Goal: Task Accomplishment & Management: Use online tool/utility

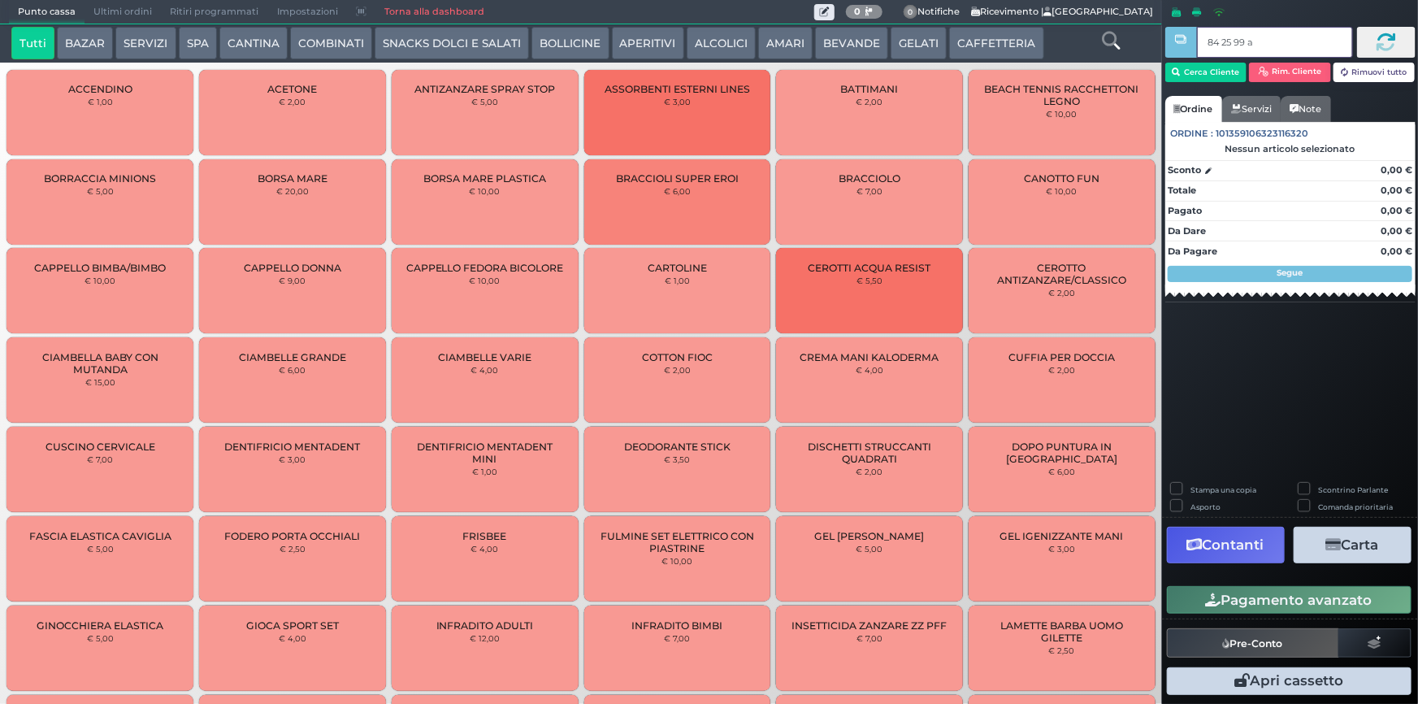
type input "84 25 99 af"
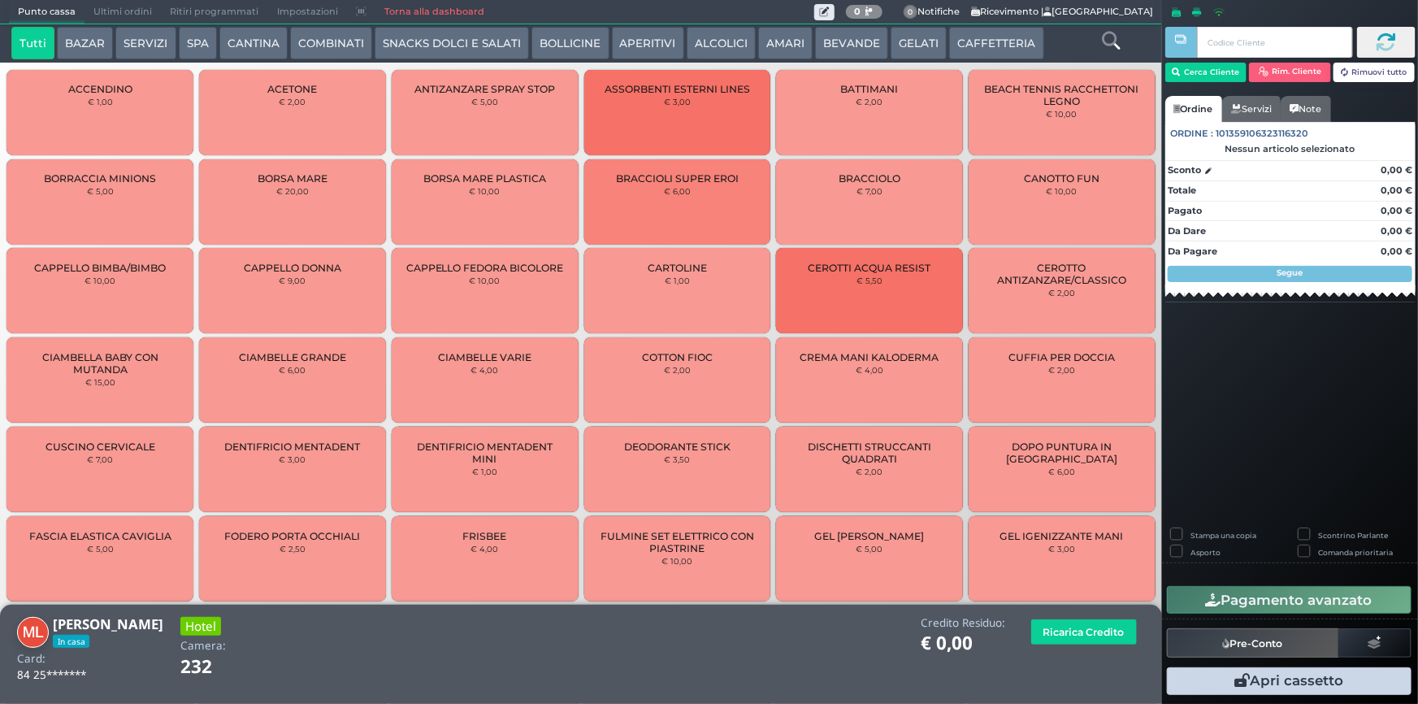
click at [141, 35] on button "SERVIZI" at bounding box center [145, 43] width 60 height 32
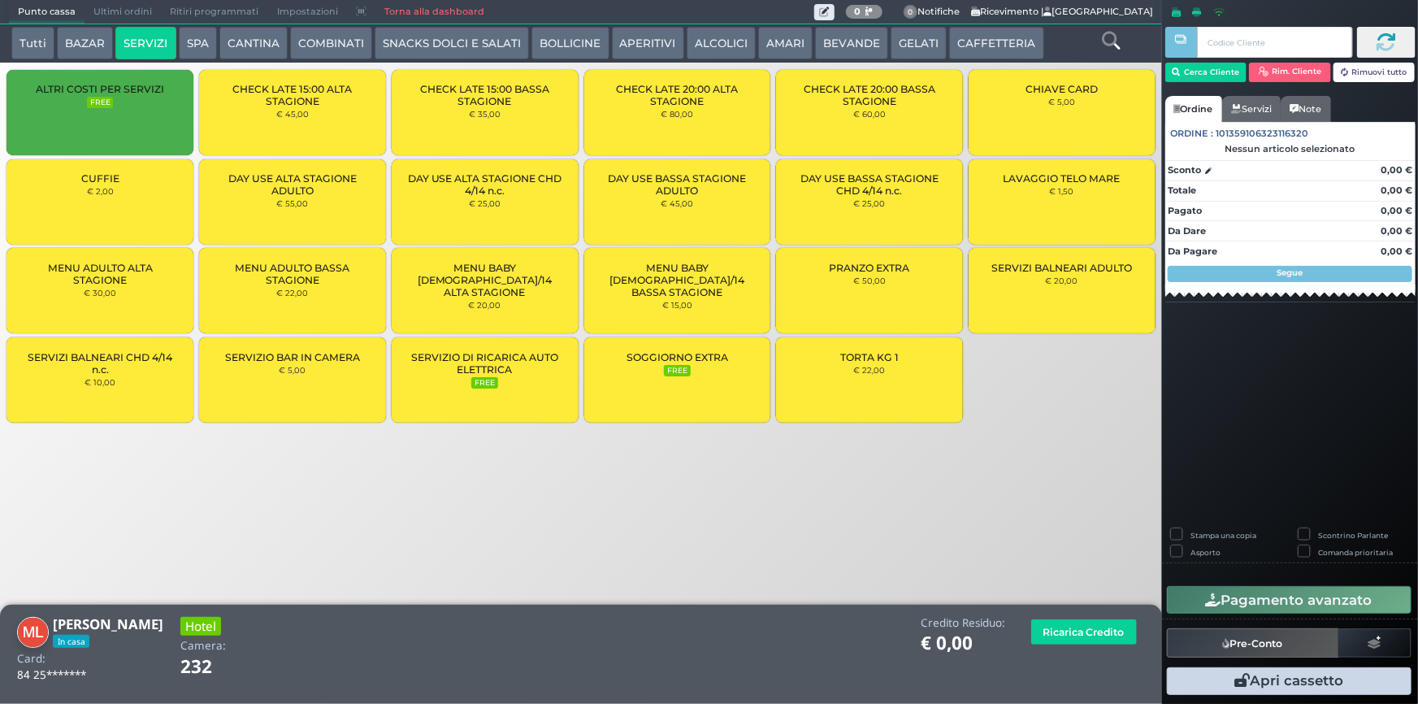
click at [1006, 186] on div "LAVAGGIO TELO MARE € 1,50" at bounding box center [1061, 201] width 187 height 85
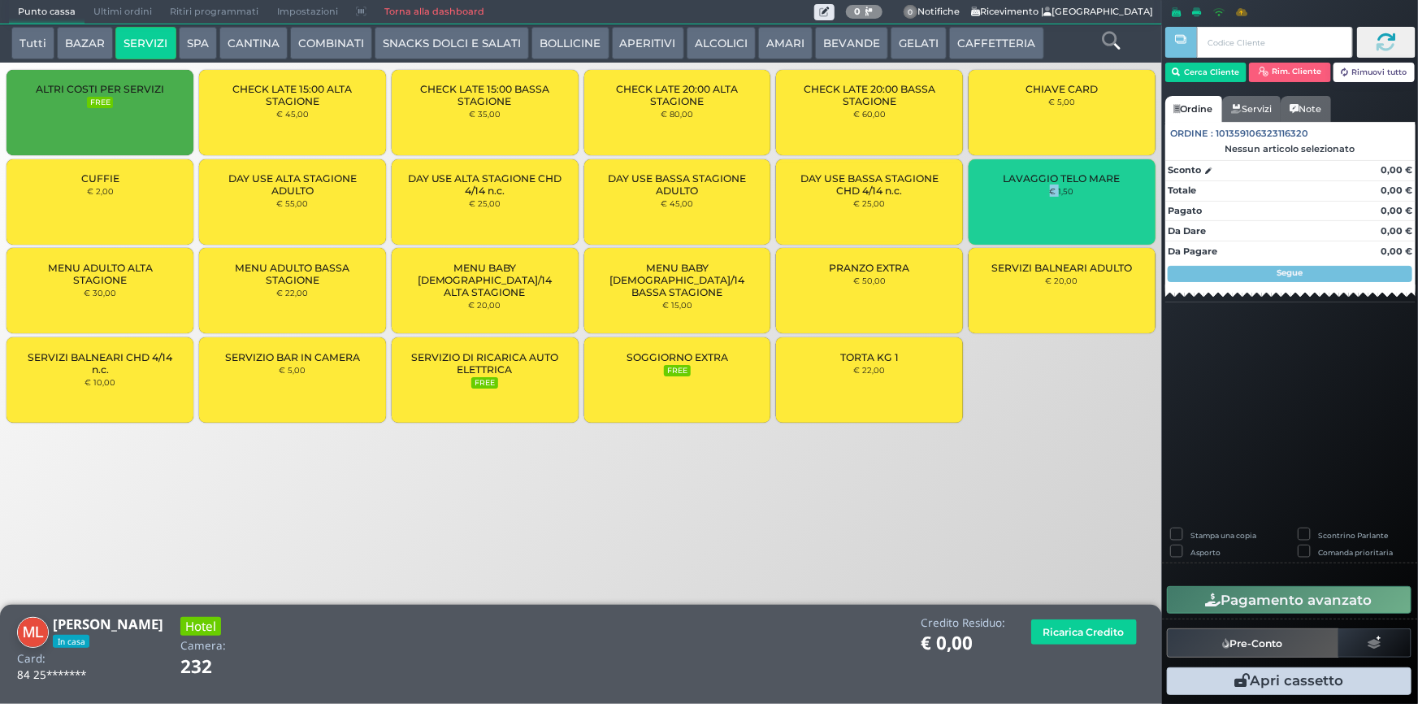
click at [1006, 186] on div "LAVAGGIO TELO MARE € 1,50" at bounding box center [1061, 201] width 187 height 85
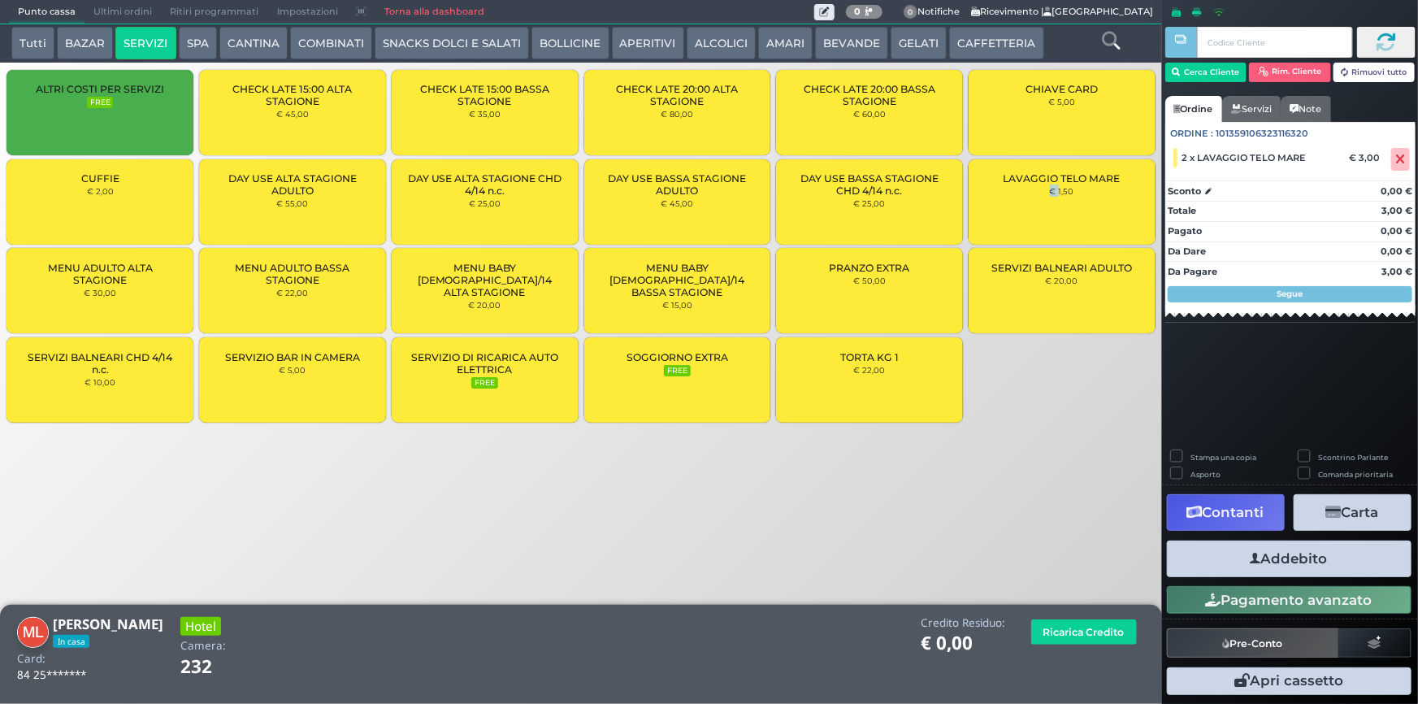
click at [1306, 556] on button "Addebito" at bounding box center [1289, 558] width 245 height 37
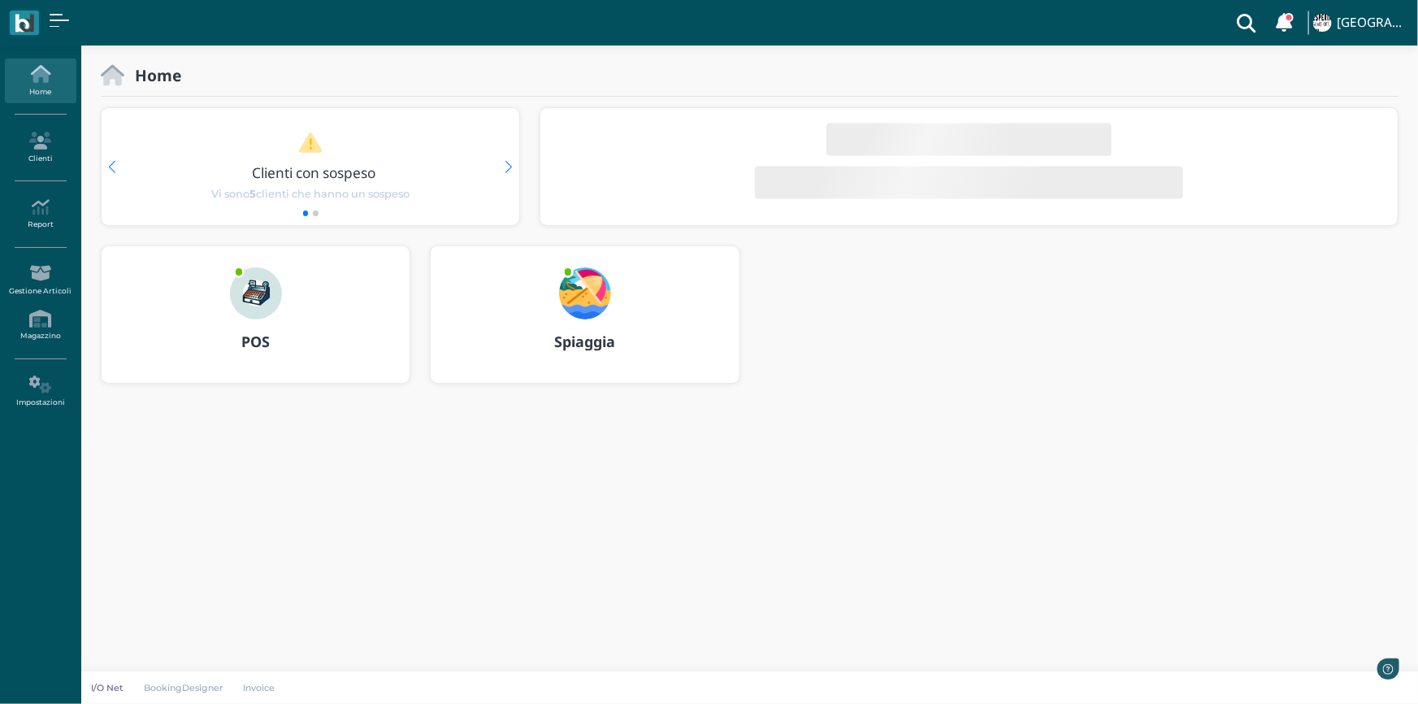
click at [577, 305] on img at bounding box center [585, 293] width 52 height 52
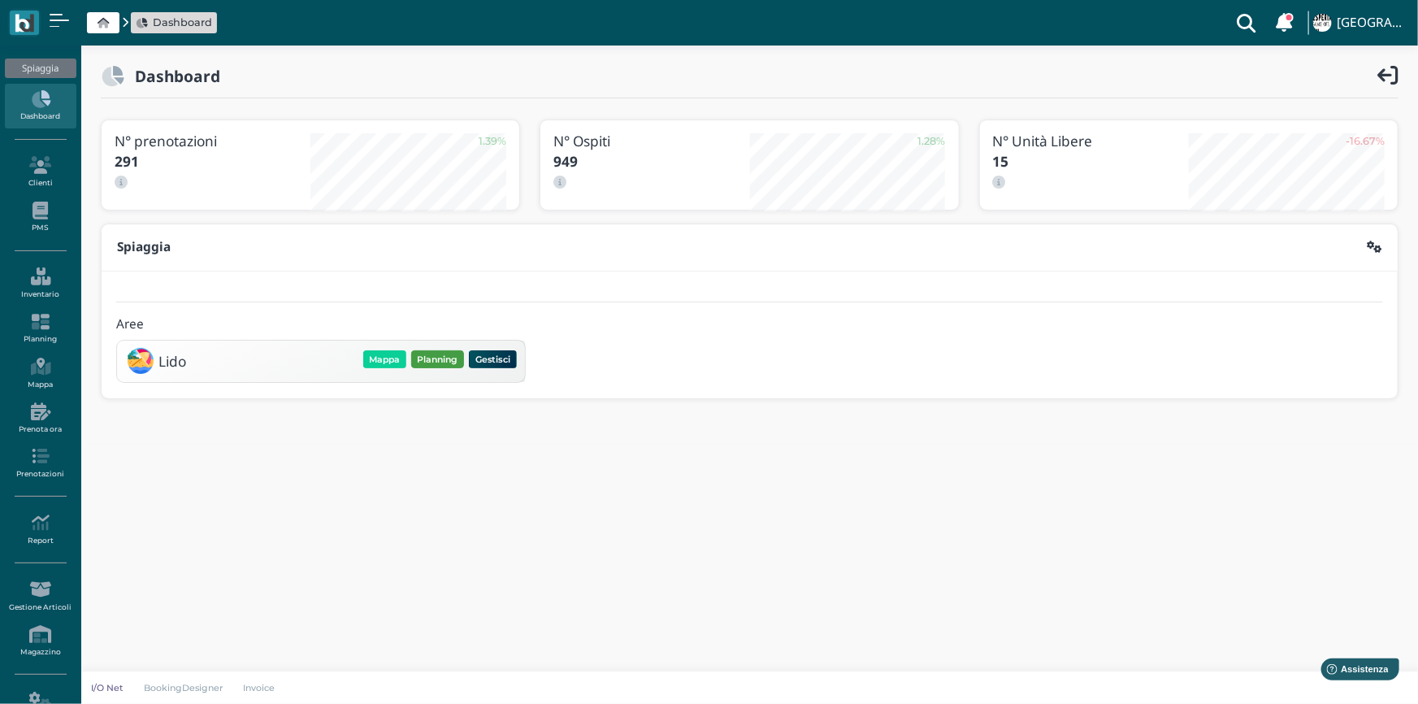
click at [448, 362] on button "Planning" at bounding box center [437, 359] width 53 height 18
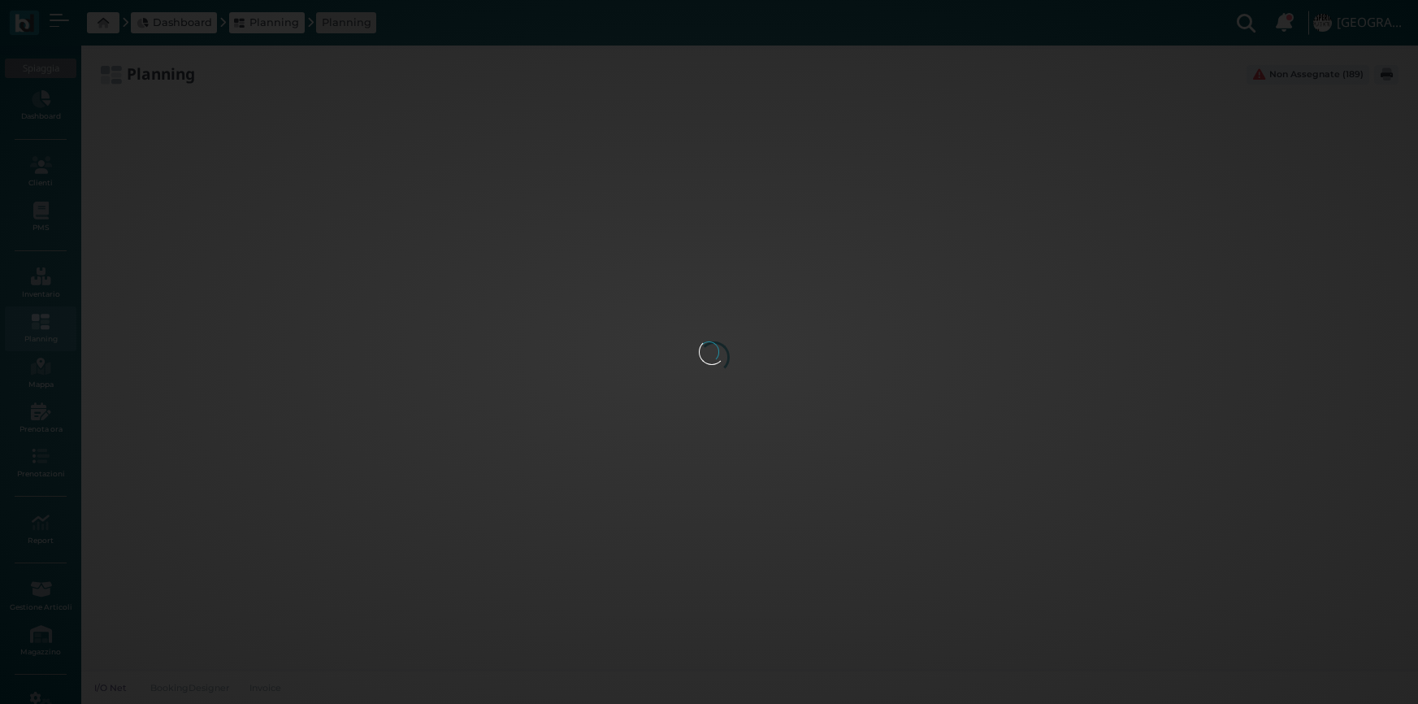
type input "2.8"
type input "55"
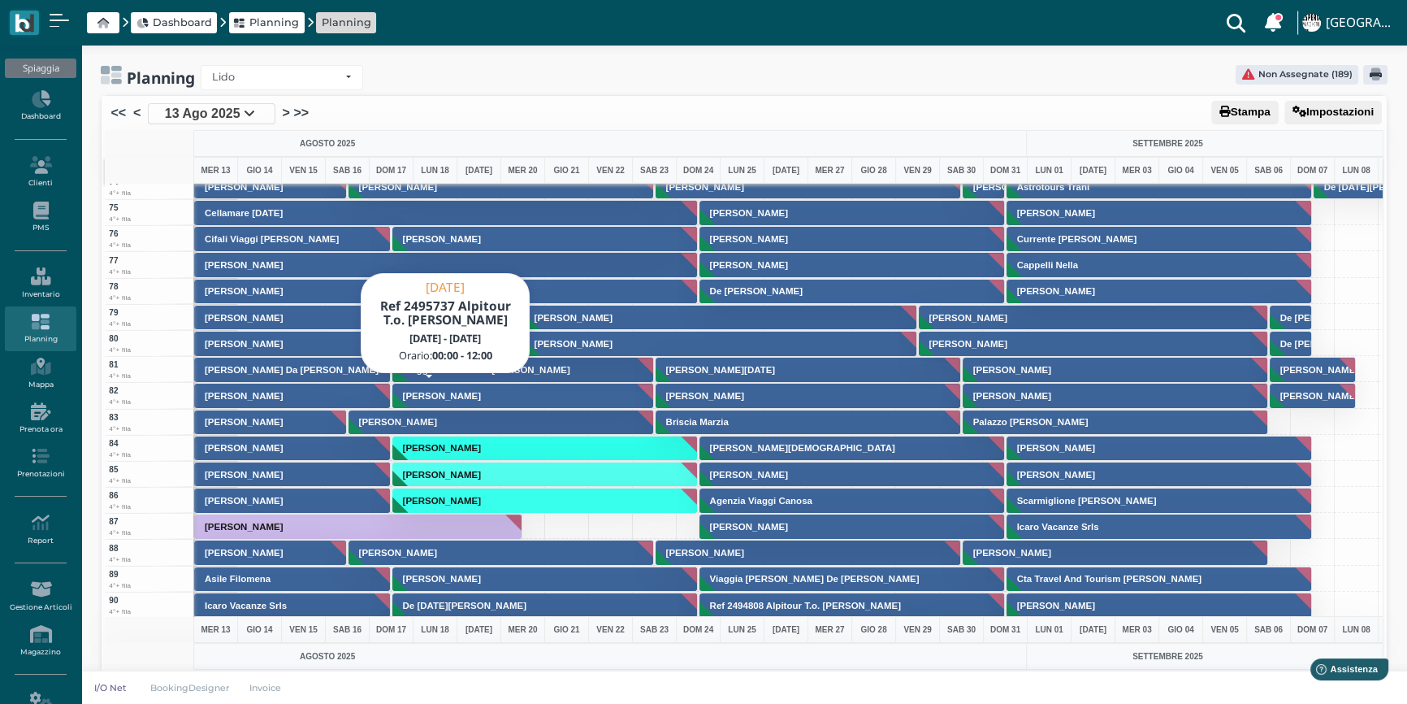
scroll to position [2289, 0]
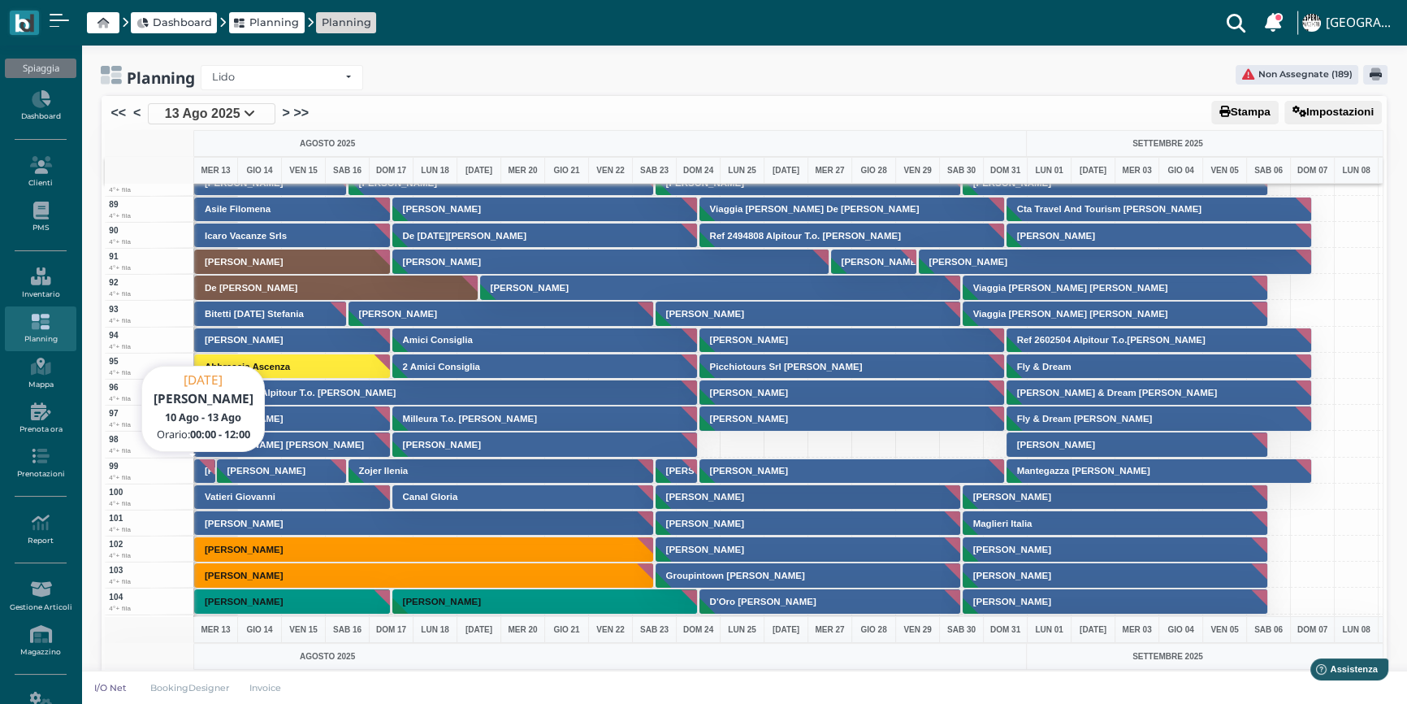
click at [207, 471] on h3 "[PERSON_NAME]" at bounding box center [243, 470] width 91 height 10
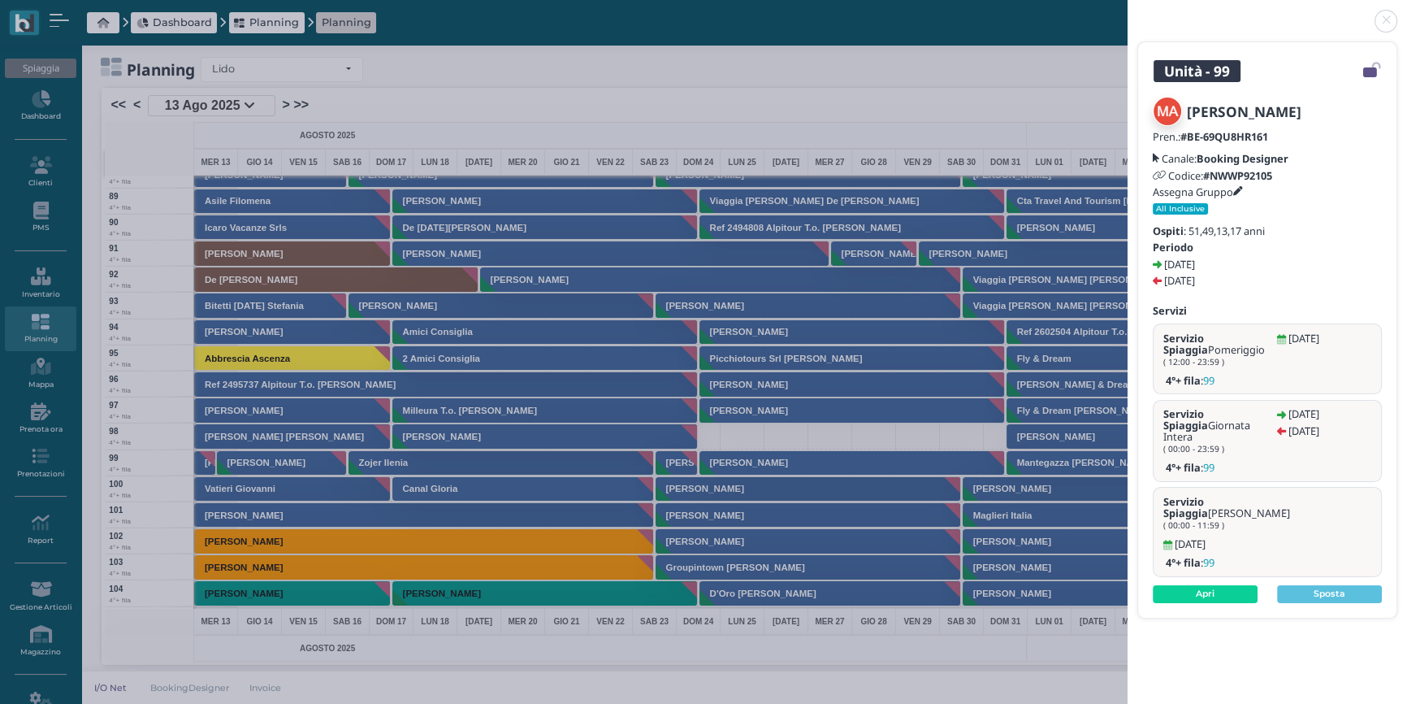
scroll to position [11, 0]
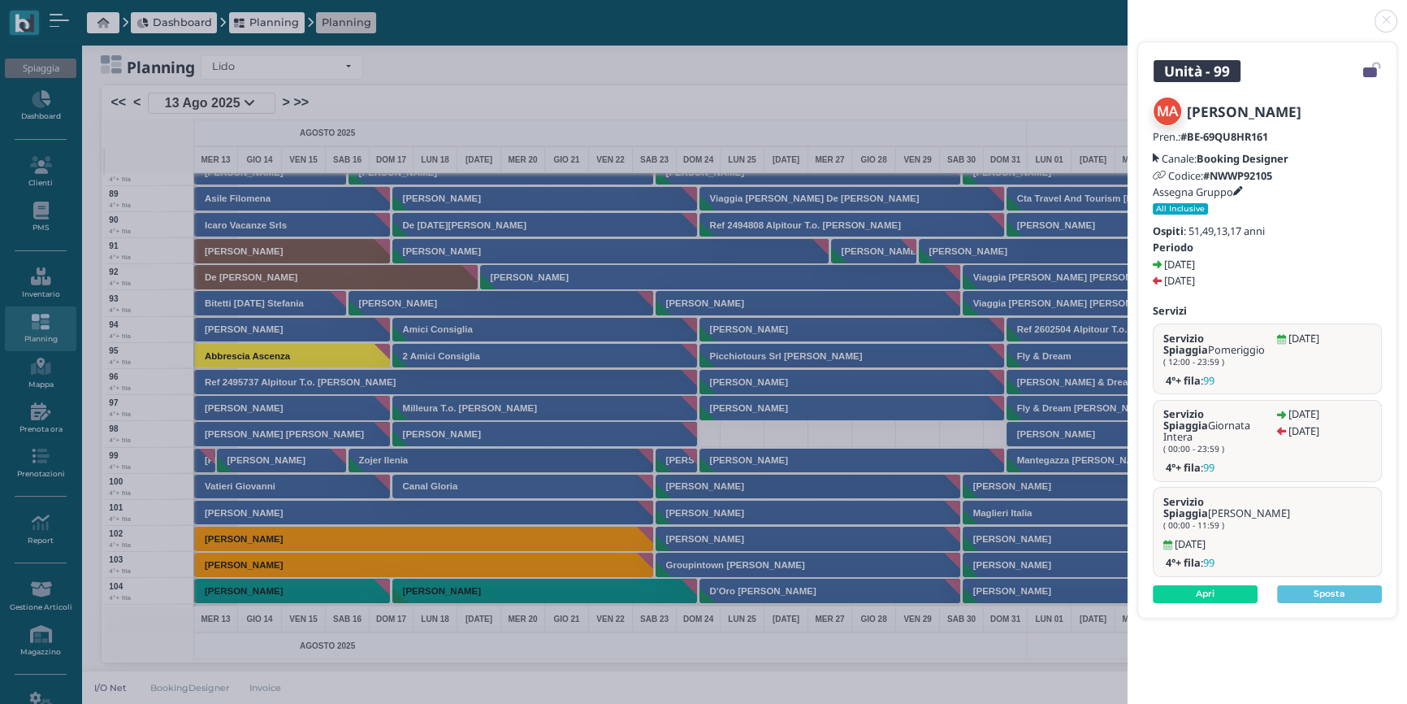
click at [1128, 11] on link at bounding box center [1128, 11] width 0 height 0
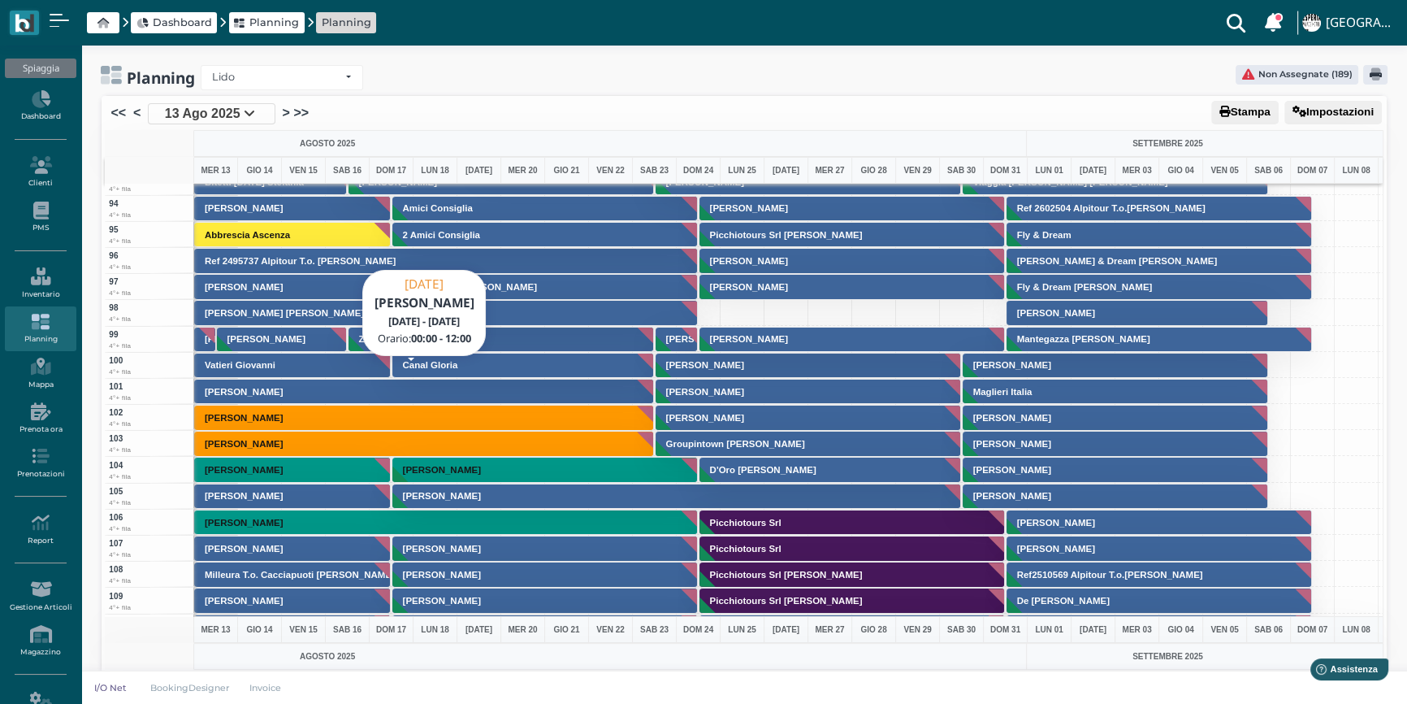
scroll to position [2437, 0]
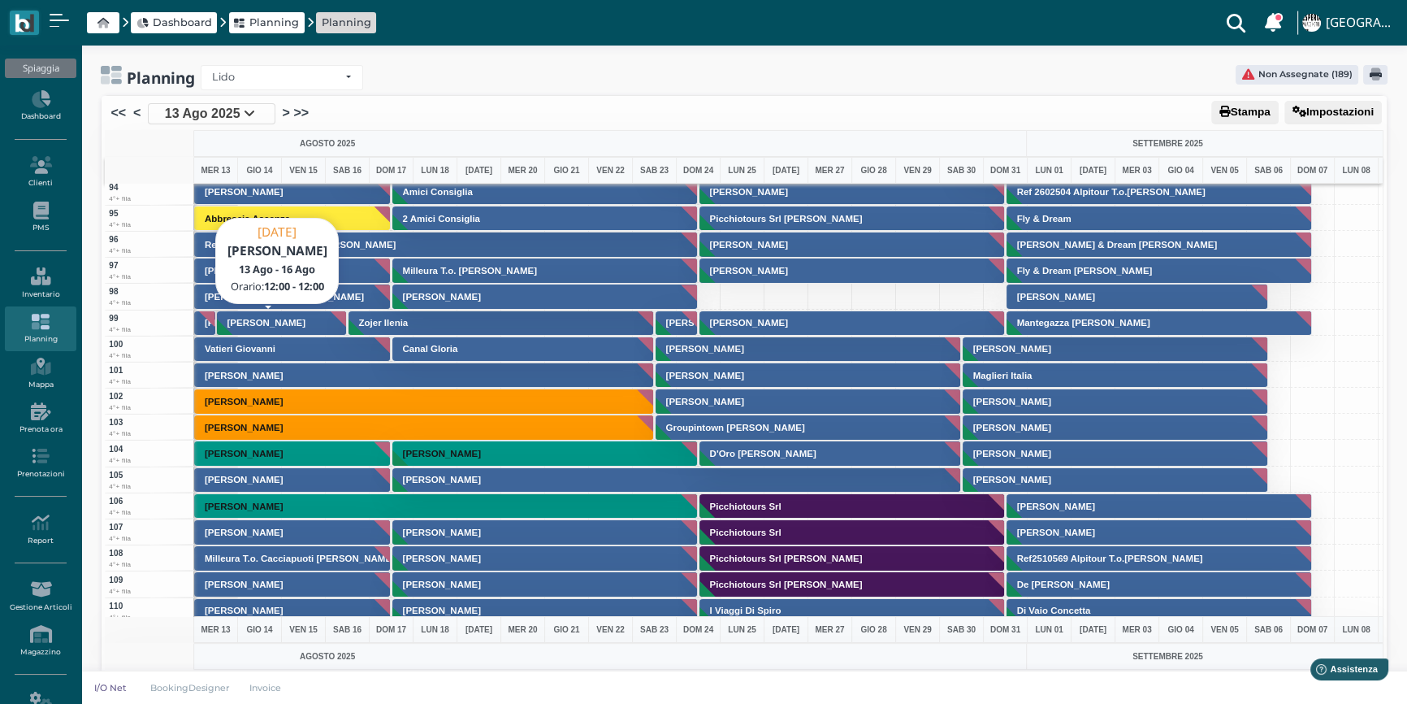
drag, startPoint x: 269, startPoint y: 322, endPoint x: 281, endPoint y: 322, distance: 12.2
click at [270, 322] on h3 "Francesco Alicino" at bounding box center [266, 323] width 91 height 10
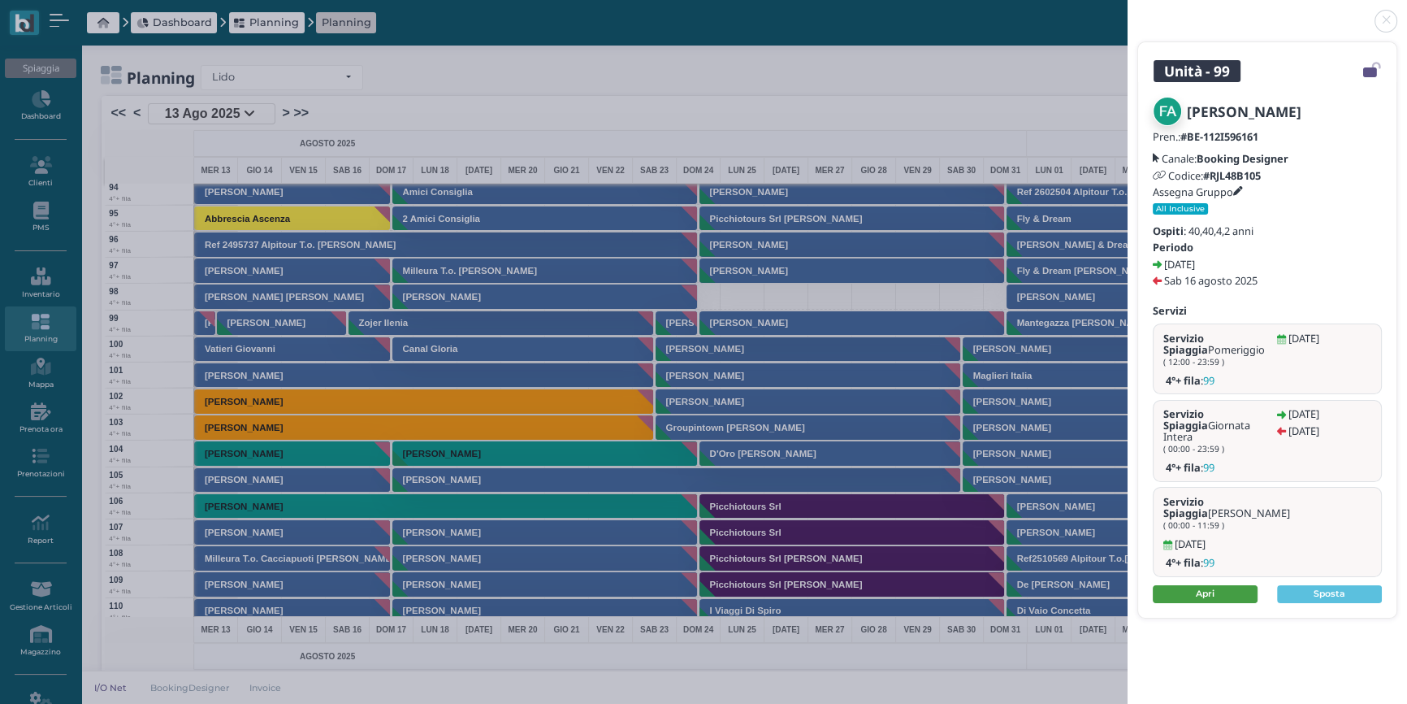
click at [1209, 585] on link "Apri" at bounding box center [1205, 594] width 105 height 18
click at [1128, 11] on link at bounding box center [1128, 11] width 0 height 0
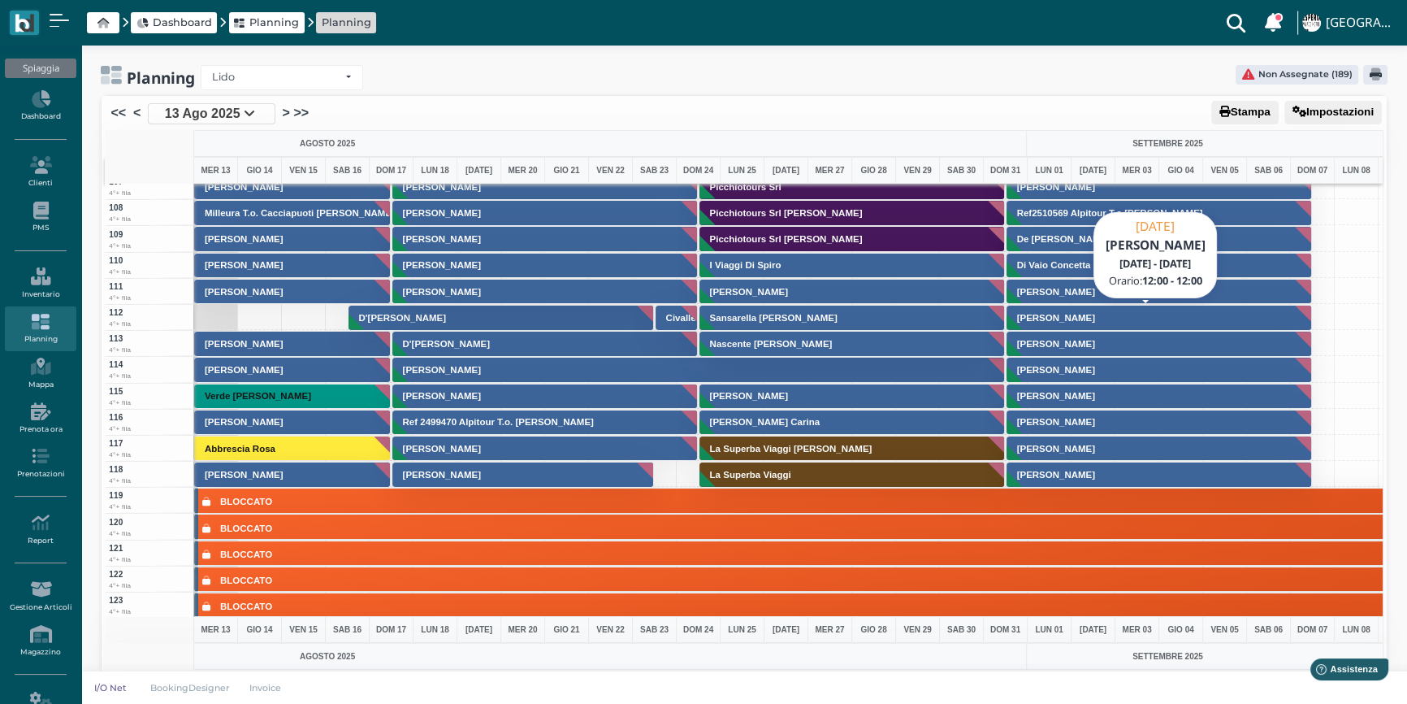
scroll to position [2658, 0]
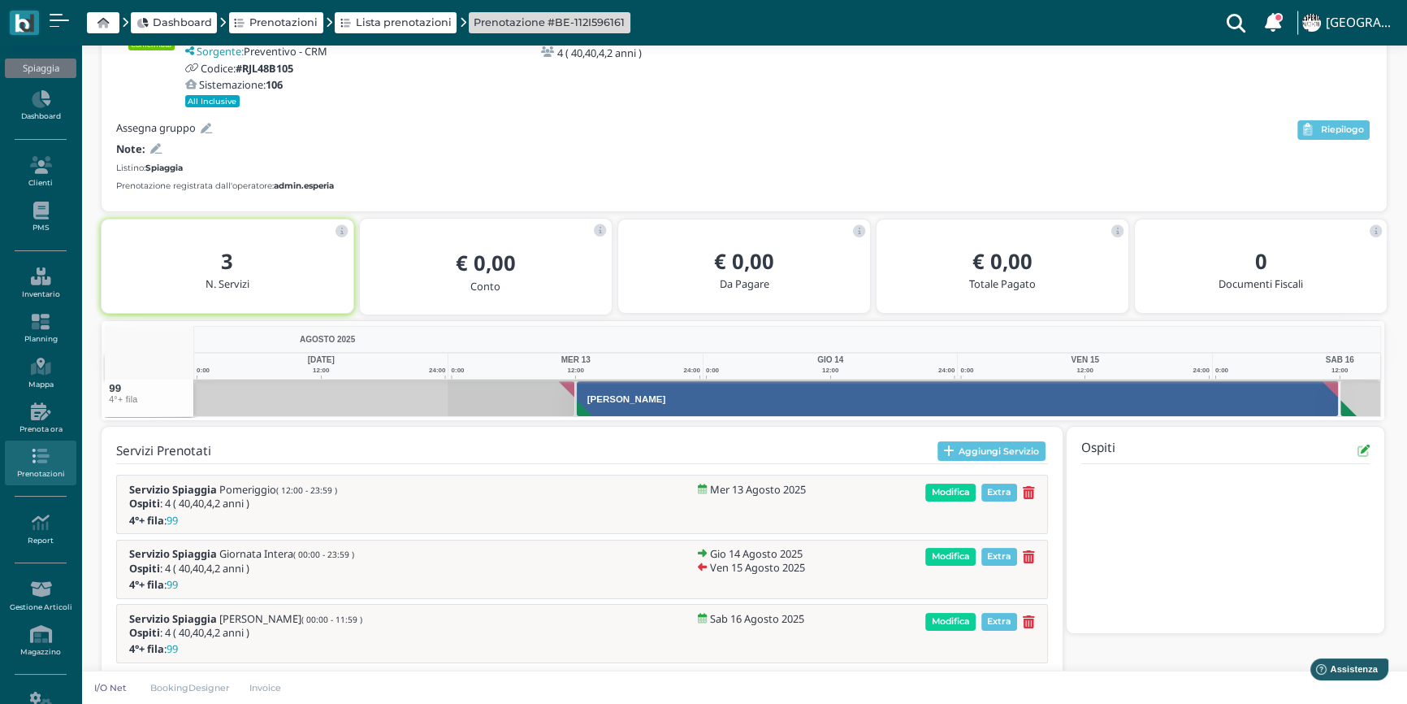
scroll to position [154, 0]
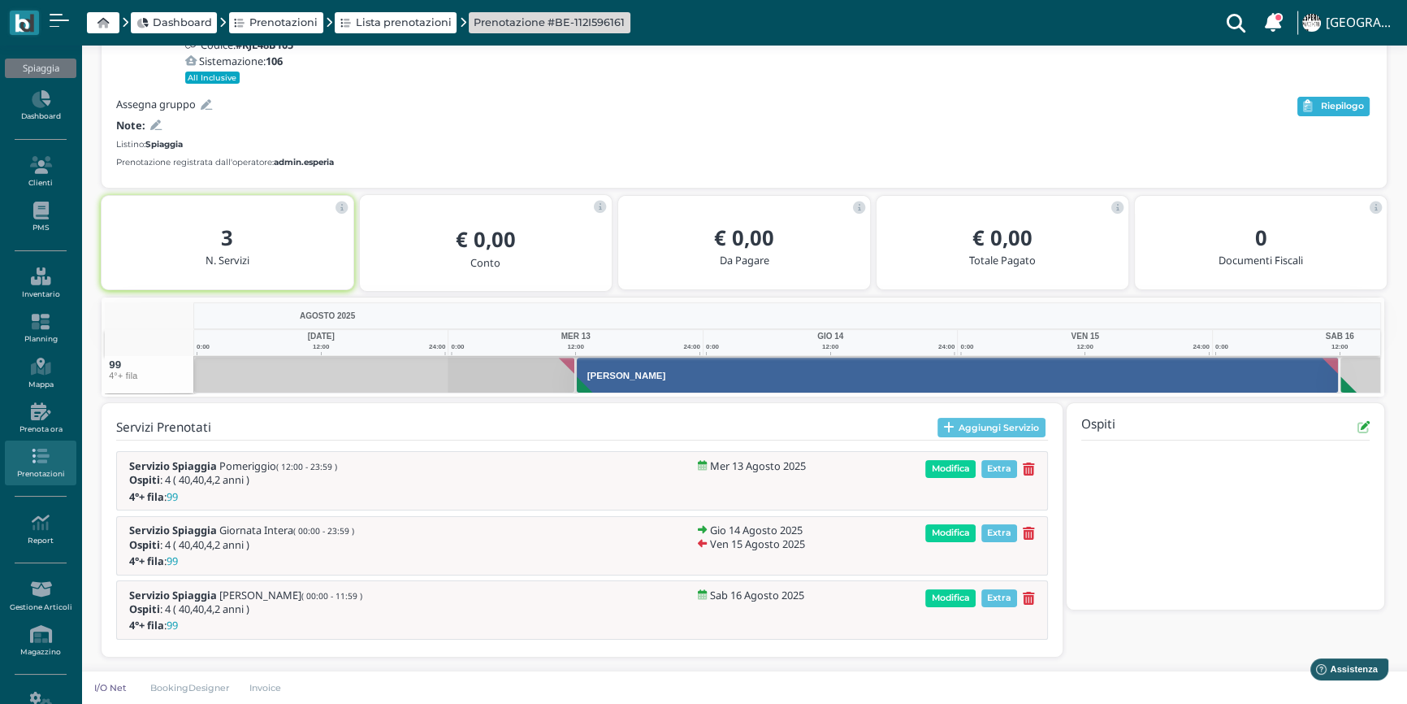
click at [1346, 104] on span "Riepilogo" at bounding box center [1342, 106] width 43 height 11
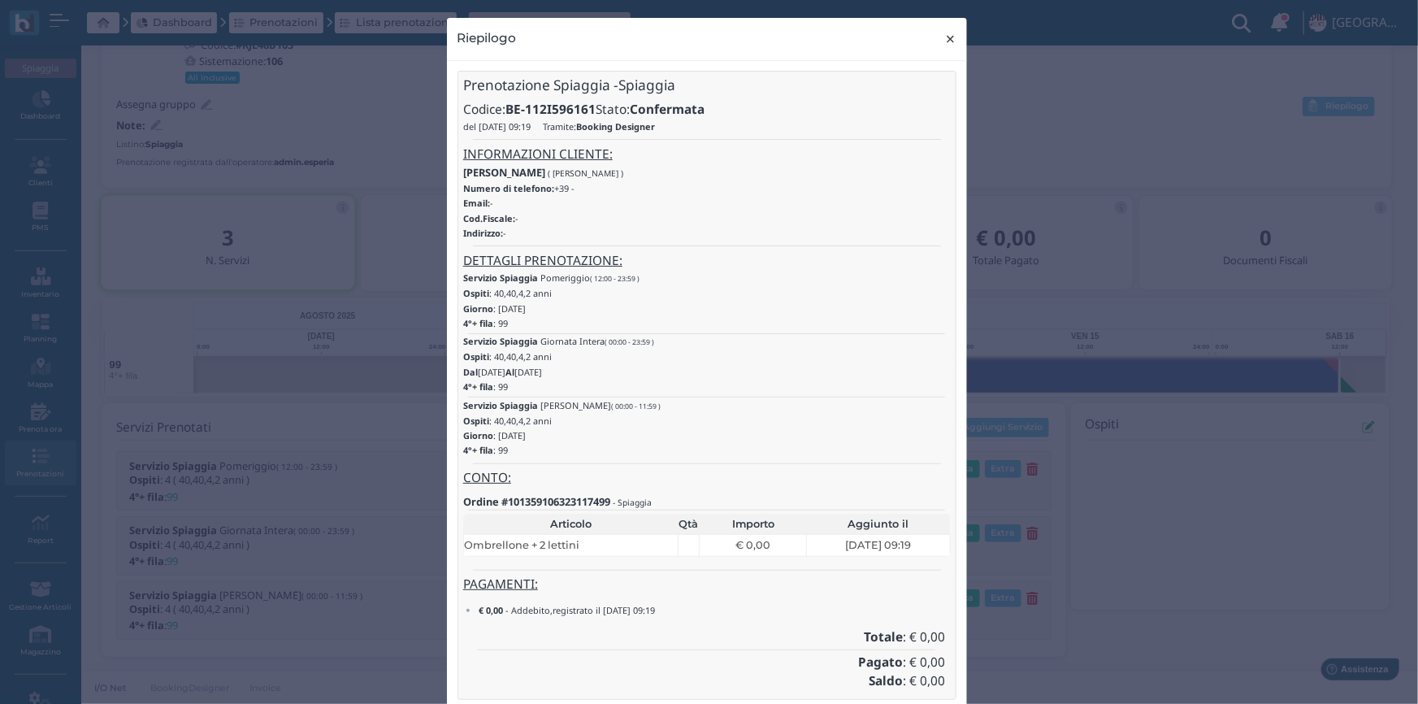
click at [944, 37] on span "×" at bounding box center [950, 38] width 12 height 21
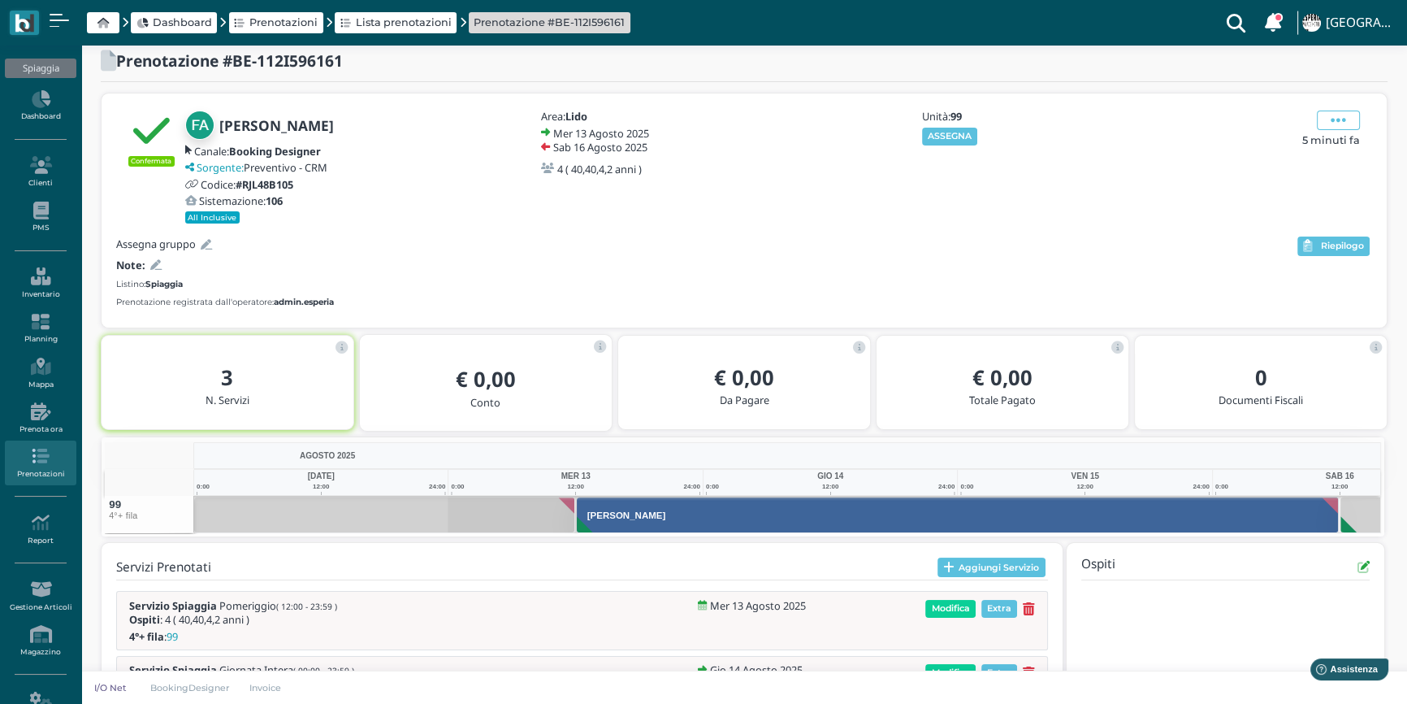
scroll to position [0, 0]
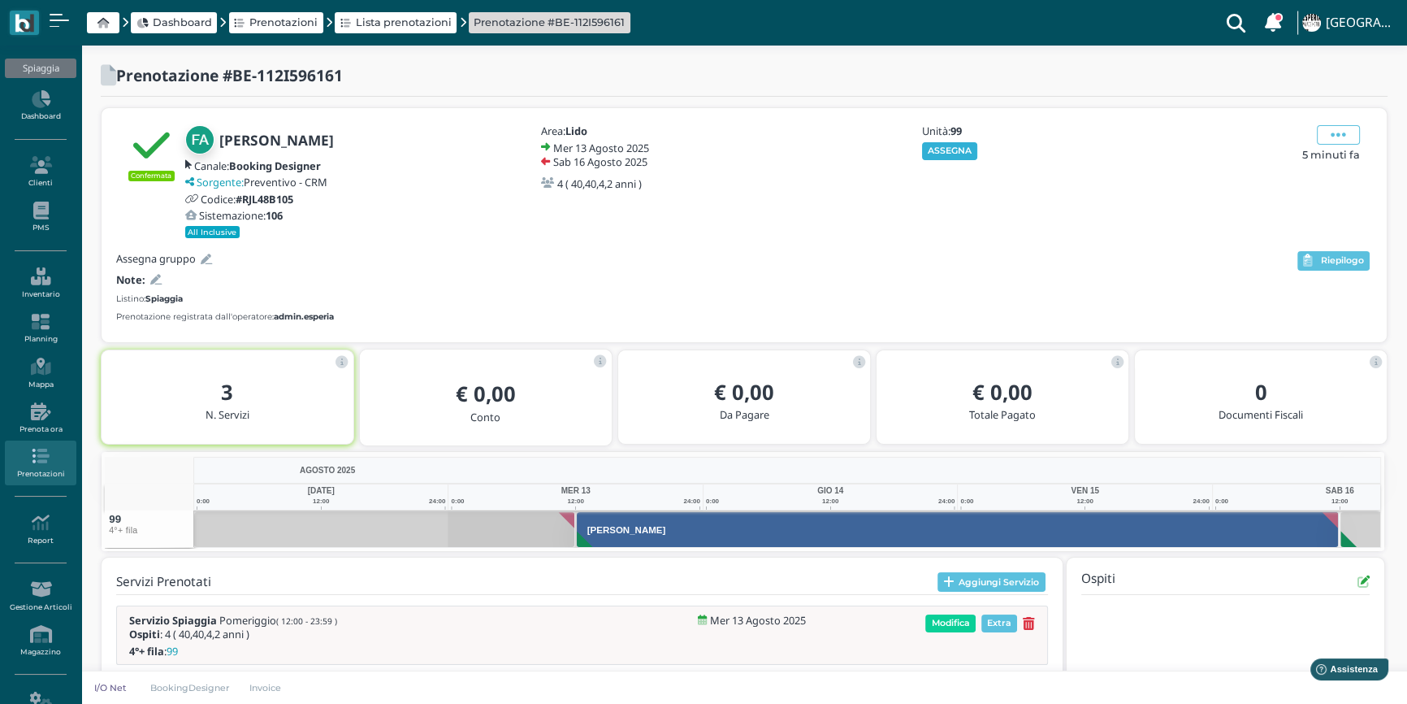
click at [949, 152] on button "ASSEGNA" at bounding box center [950, 151] width 56 height 18
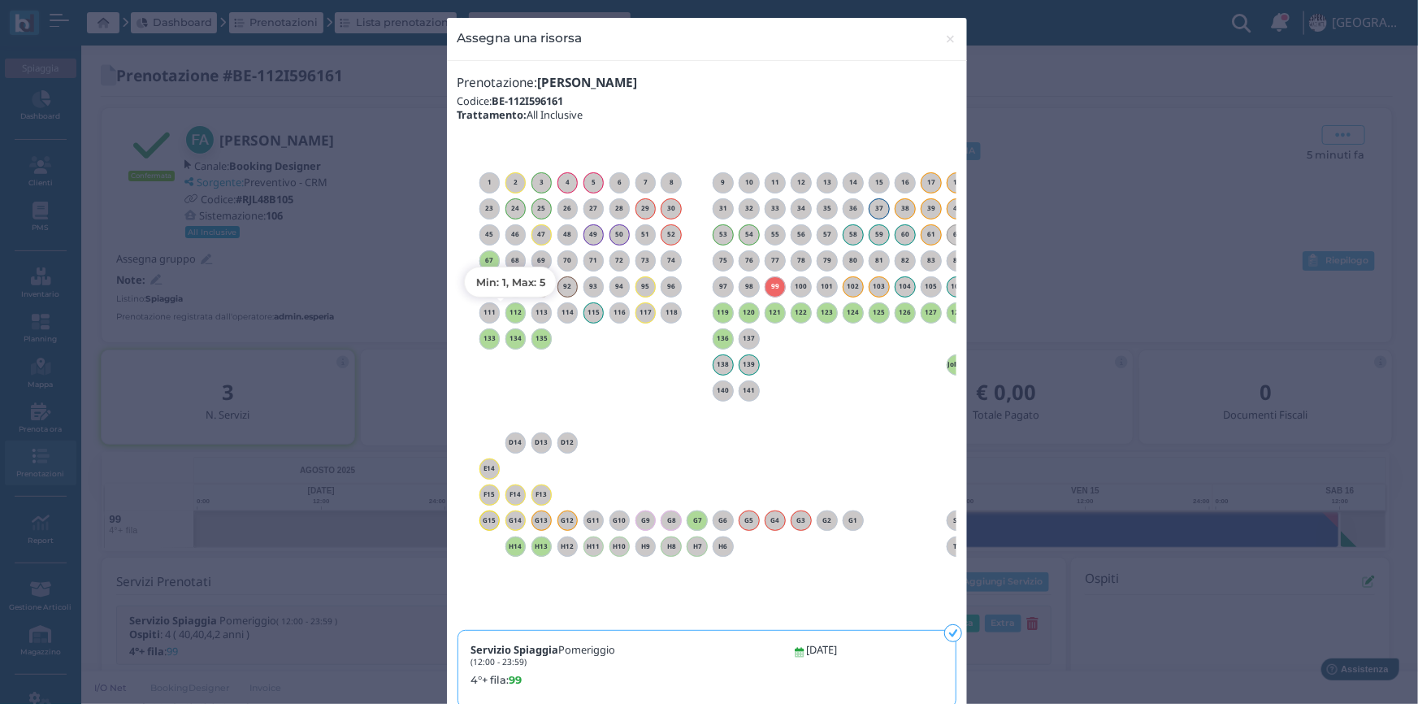
click at [509, 309] on h6 "112" at bounding box center [515, 312] width 21 height 7
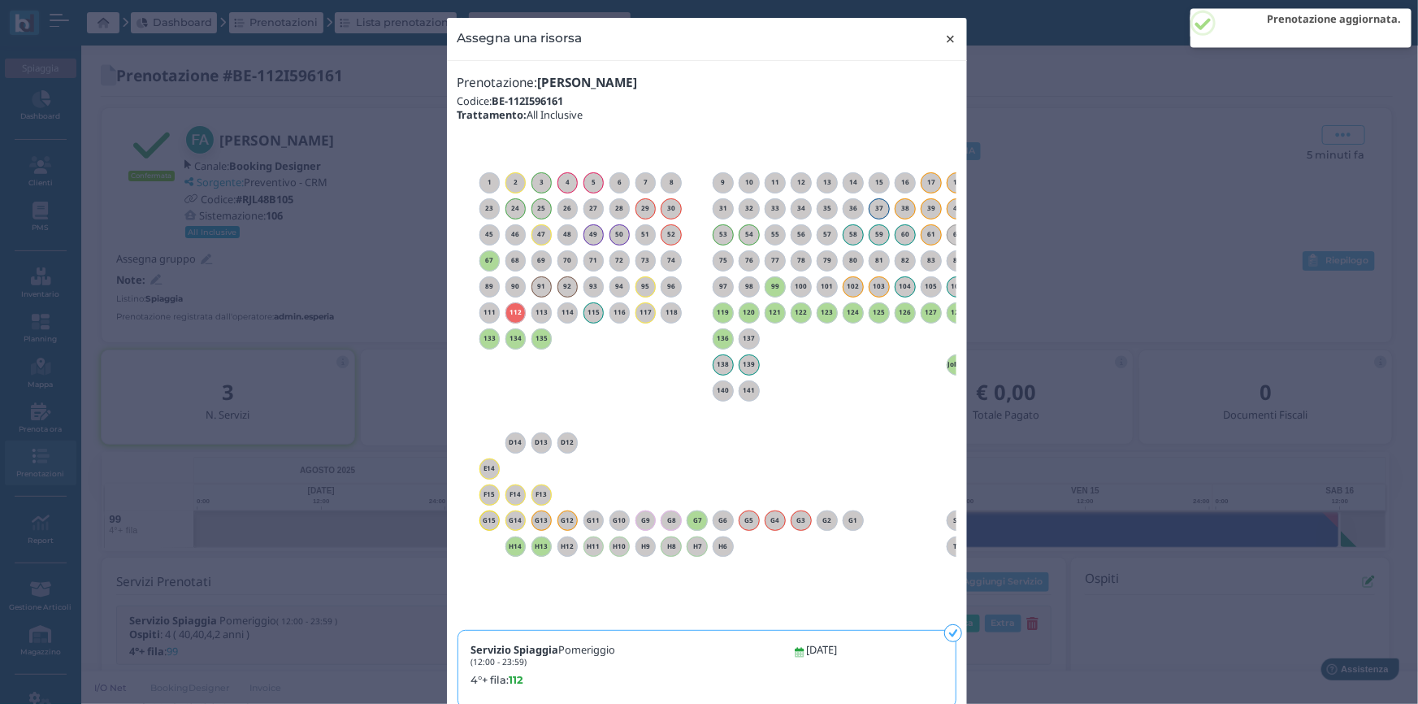
click at [946, 40] on span "×" at bounding box center [950, 38] width 12 height 21
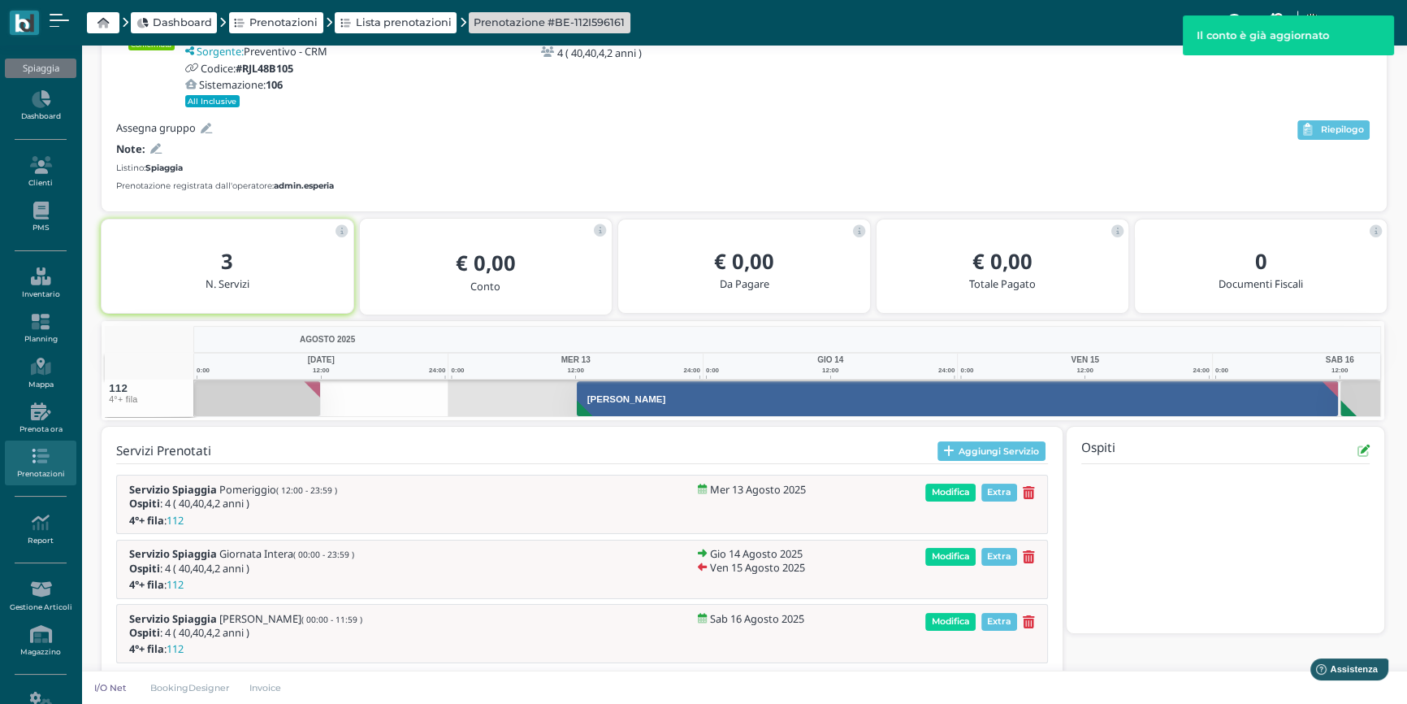
scroll to position [154, 0]
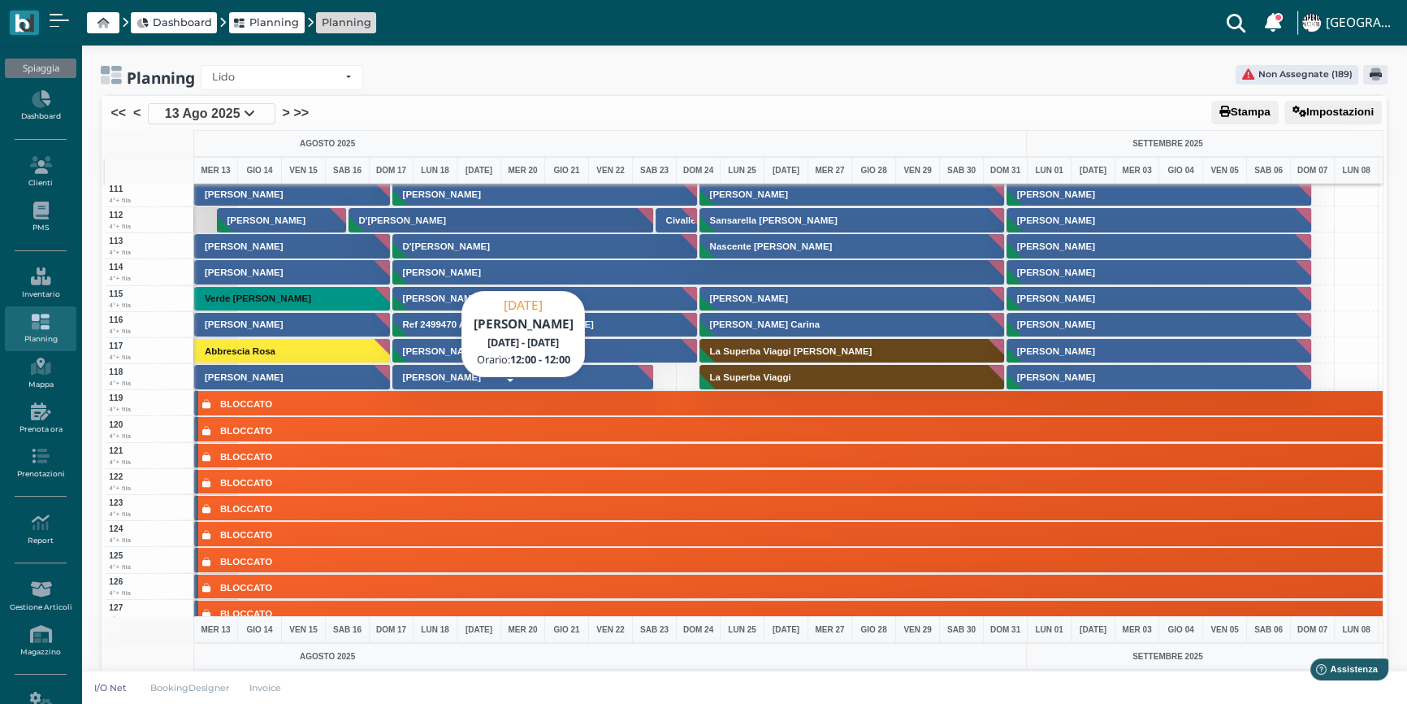
scroll to position [2806, 0]
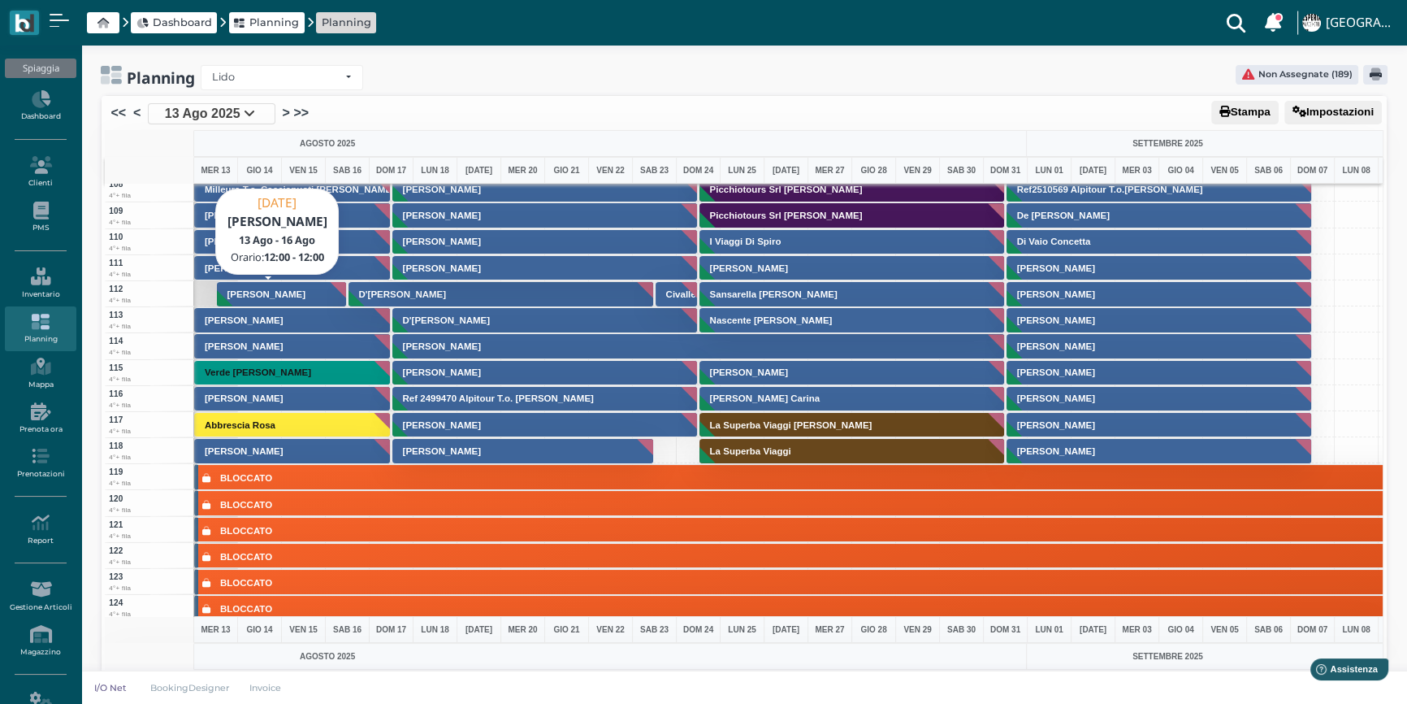
drag, startPoint x: 293, startPoint y: 285, endPoint x: 330, endPoint y: 285, distance: 36.6
click at [296, 285] on button "Francesco Alicino" at bounding box center [282, 294] width 131 height 26
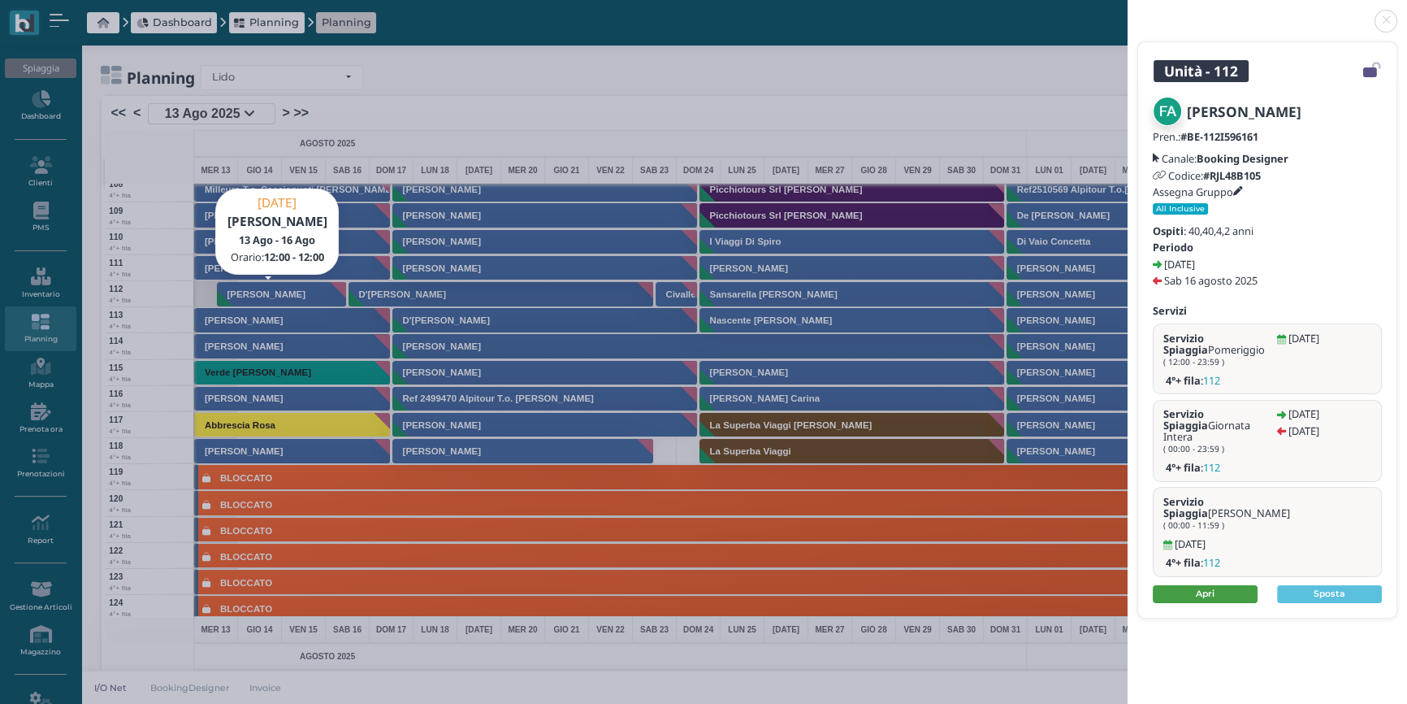
click at [1184, 585] on link "Apri" at bounding box center [1205, 594] width 105 height 18
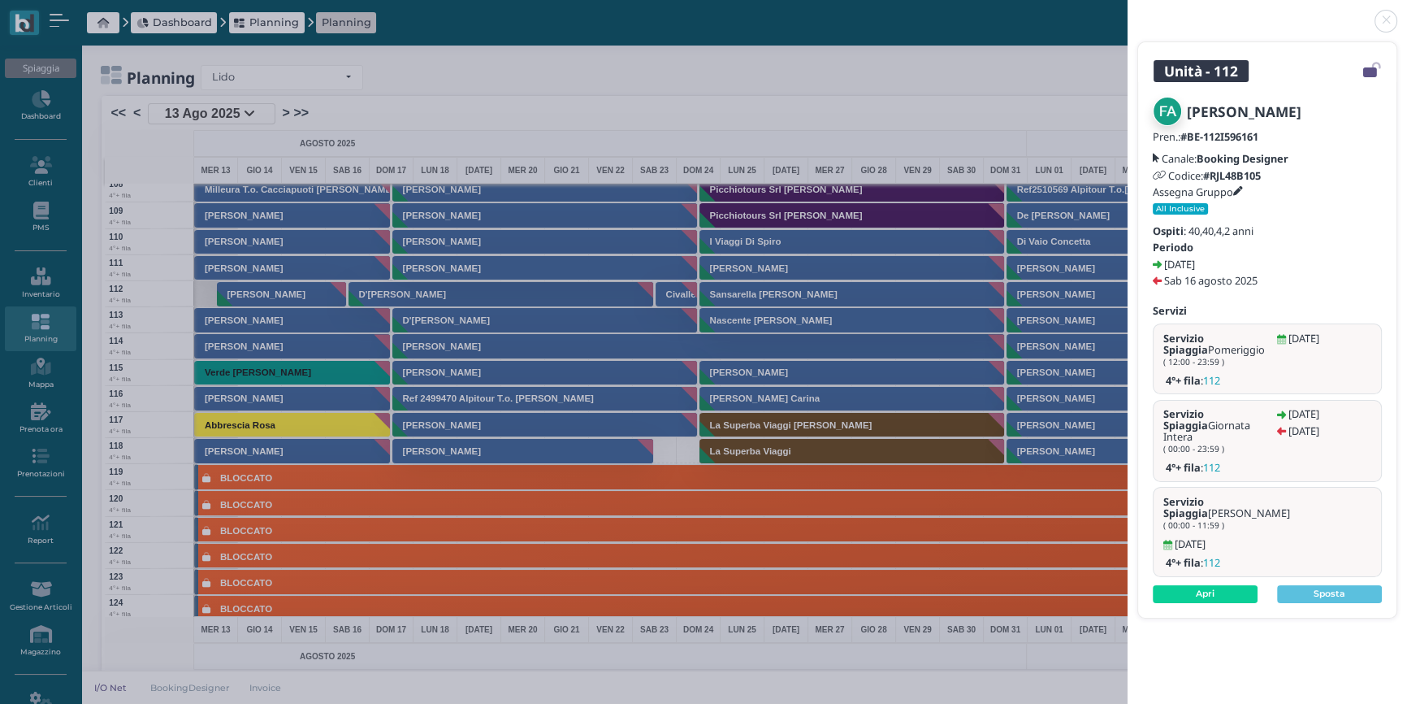
click at [798, 60] on div "Unità - 112 Francesco Alicino Pren.: #BE-112I596161 Canale: Booking Designer Co…" at bounding box center [703, 352] width 1407 height 704
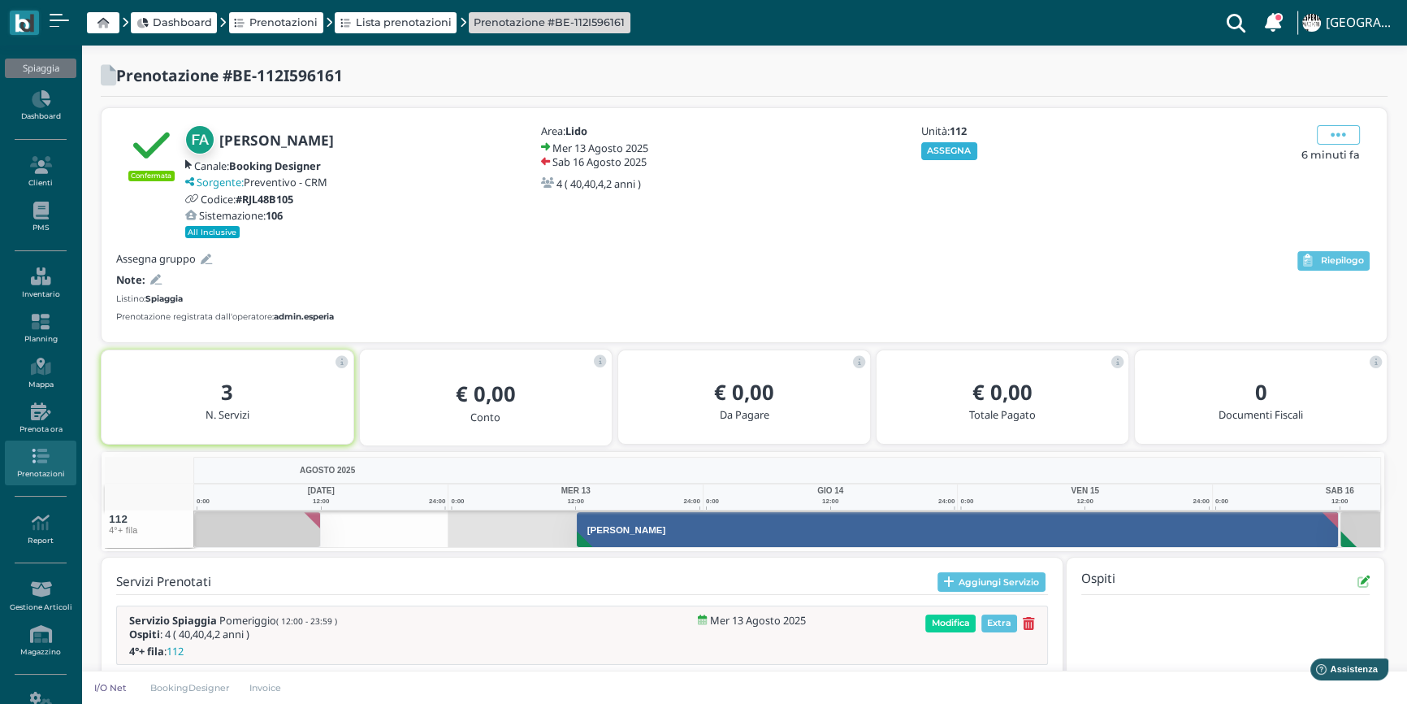
click at [968, 154] on button "ASSEGNA" at bounding box center [949, 151] width 56 height 18
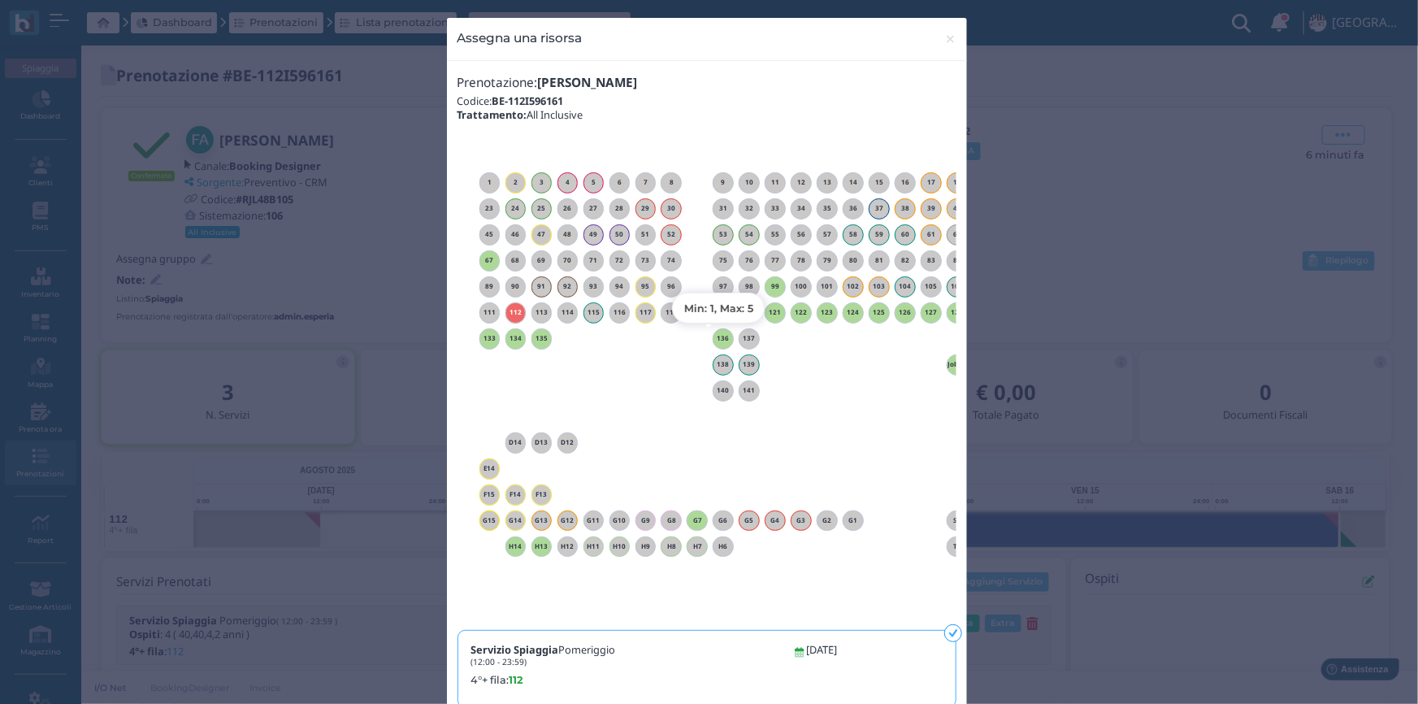
click at [721, 338] on h6 "136" at bounding box center [722, 338] width 21 height 7
click at [944, 38] on span "×" at bounding box center [950, 38] width 12 height 21
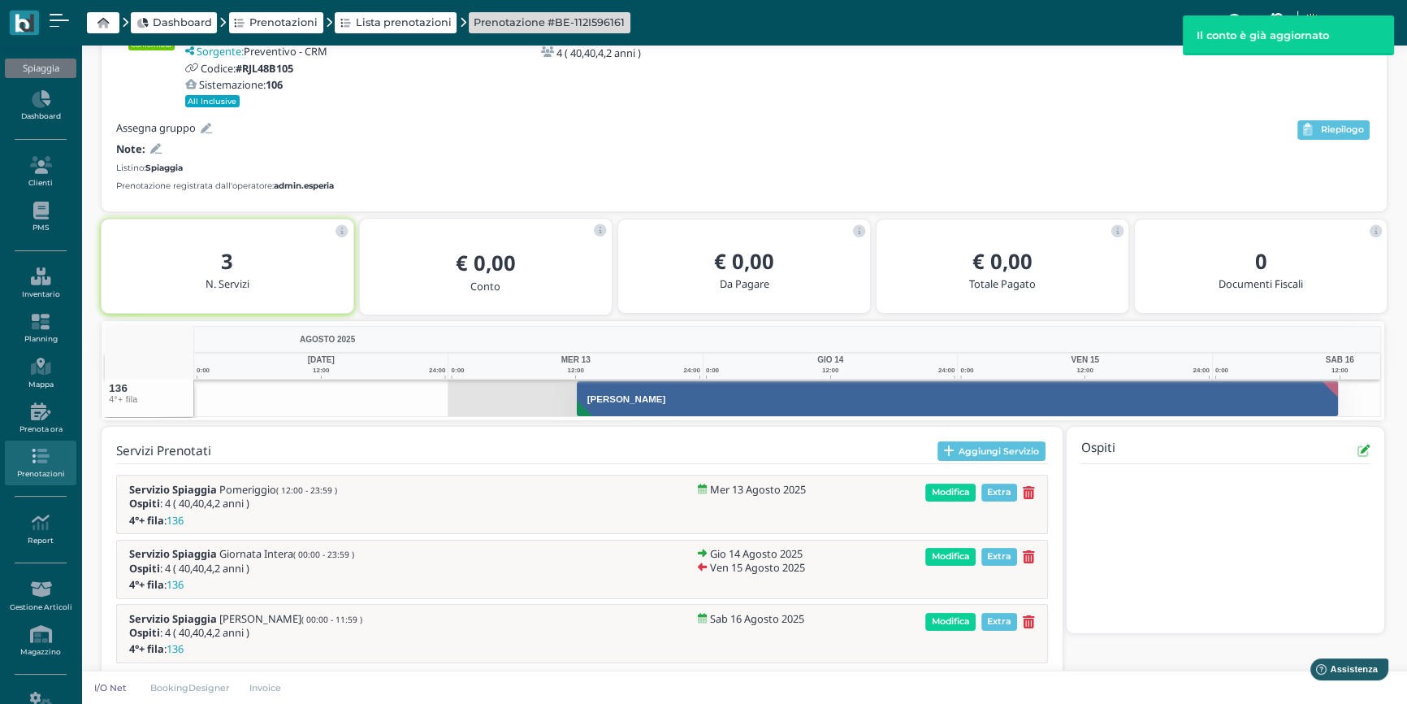
scroll to position [154, 0]
